Goal: Task Accomplishment & Management: Use online tool/utility

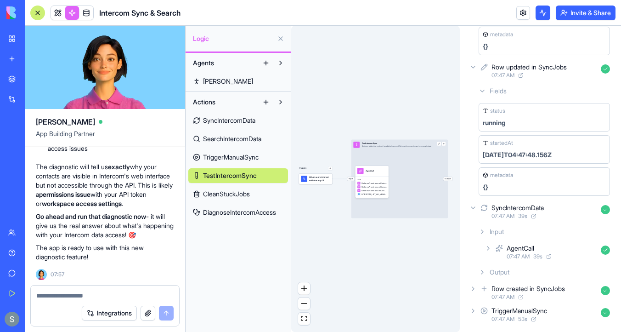
scroll to position [14589, 0]
click at [56, 15] on link at bounding box center [58, 13] width 14 height 14
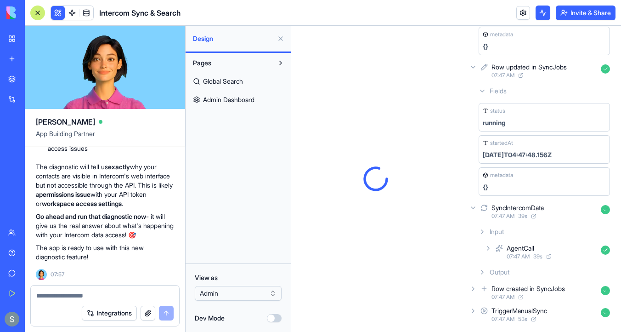
click at [238, 100] on span "Admin Dashboard" at bounding box center [228, 99] width 51 height 9
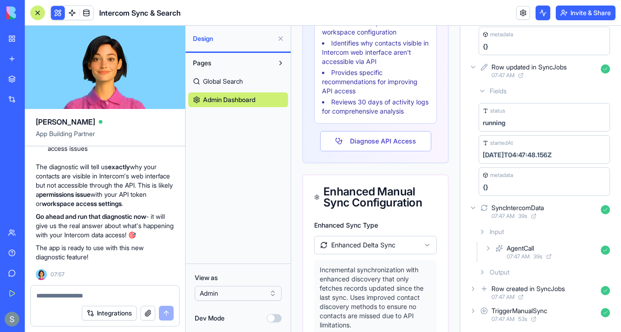
scroll to position [1253, 0]
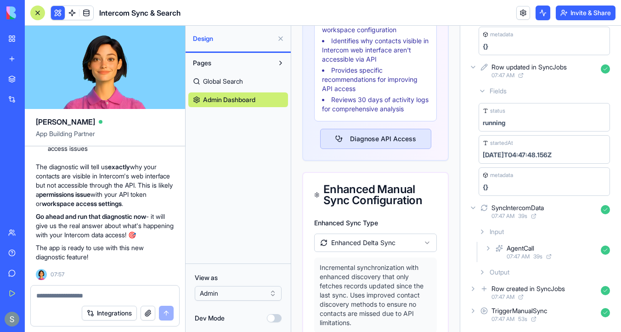
click at [383, 149] on button "Diagnose API Access" at bounding box center [375, 139] width 111 height 20
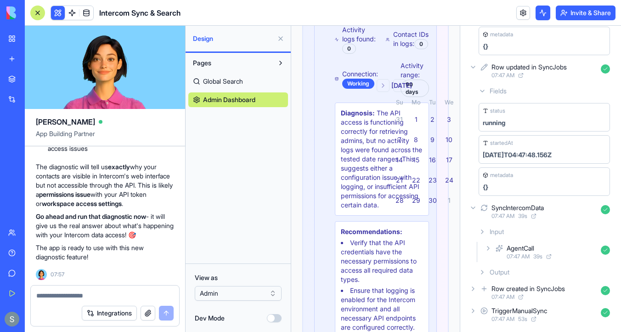
scroll to position [0, 0]
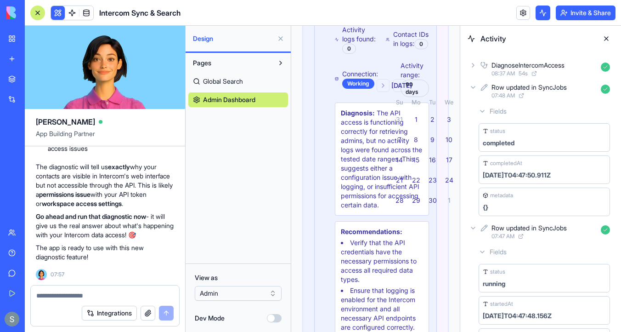
click at [513, 70] on span "08:37 AM" at bounding box center [503, 73] width 23 height 7
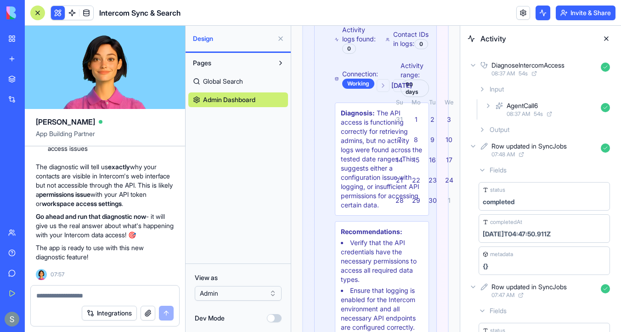
click at [478, 130] on div "Output" at bounding box center [544, 129] width 139 height 17
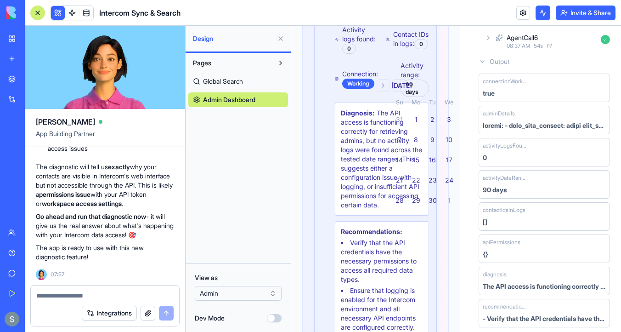
scroll to position [117, 0]
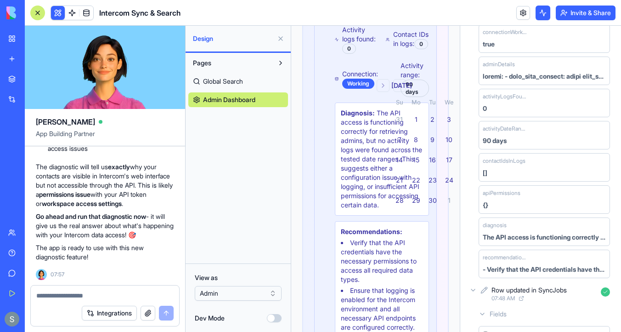
click at [94, 294] on textarea at bounding box center [104, 295] width 137 height 9
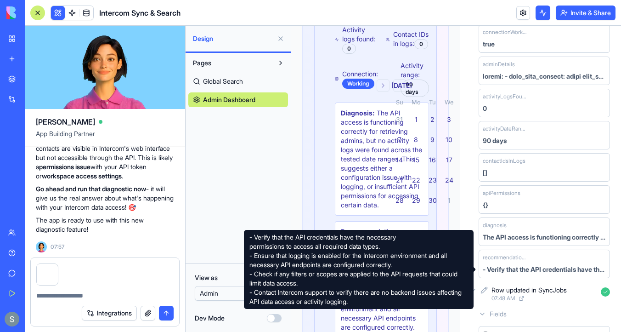
click at [536, 270] on div "- Verify that the API credentials have the necessary permissions to access all …" at bounding box center [544, 269] width 123 height 9
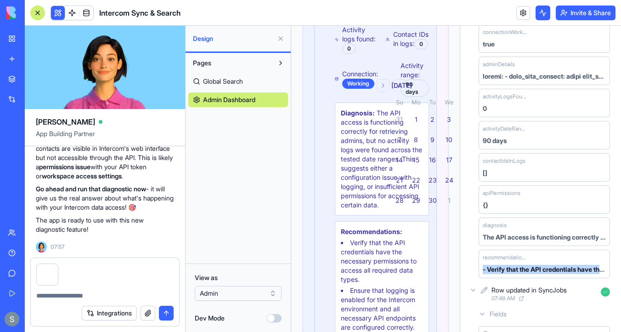
click at [536, 270] on div "- Verify that the API credentials have the necessary permissions to access all …" at bounding box center [544, 269] width 123 height 9
copy div "- Verify that the API credentials have the necessary permissions to access all …"
click at [129, 293] on textarea at bounding box center [104, 295] width 137 height 9
paste textarea "**********"
type textarea "**********"
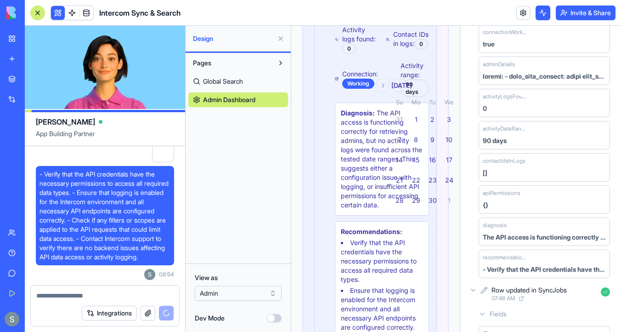
scroll to position [15454, 0]
